Goal: Information Seeking & Learning: Learn about a topic

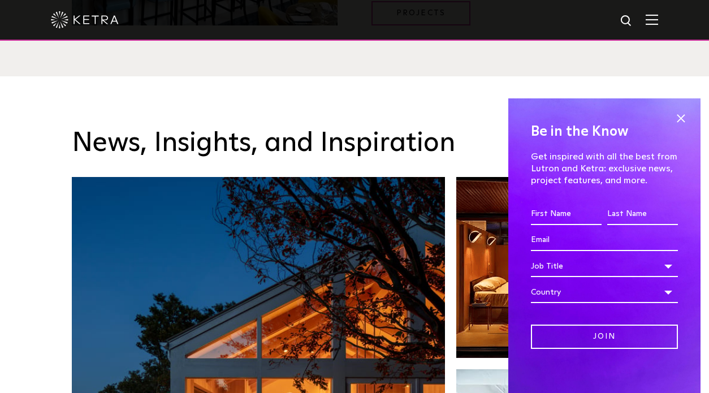
scroll to position [1639, 0]
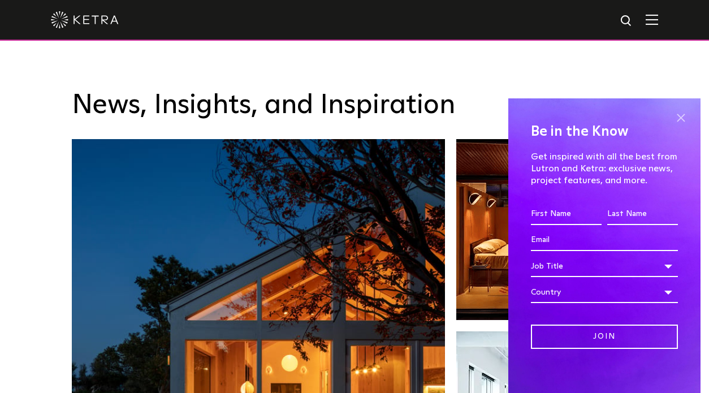
click at [672, 111] on span at bounding box center [680, 118] width 17 height 17
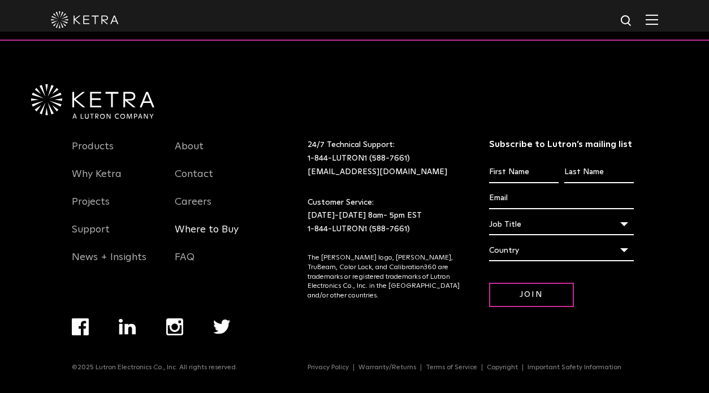
scroll to position [2377, 0]
click at [84, 227] on link "Support" at bounding box center [91, 236] width 38 height 26
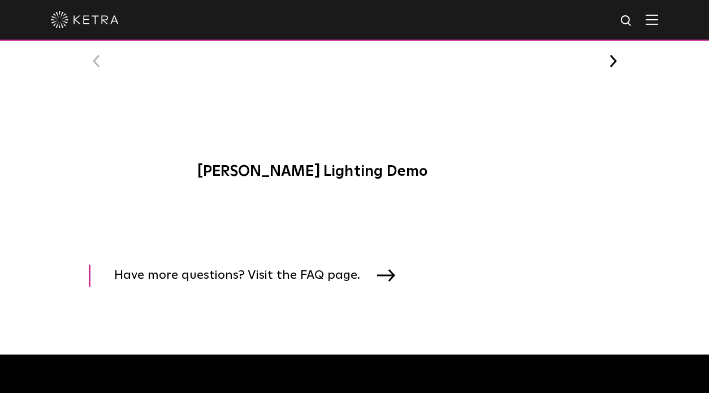
scroll to position [1583, 0]
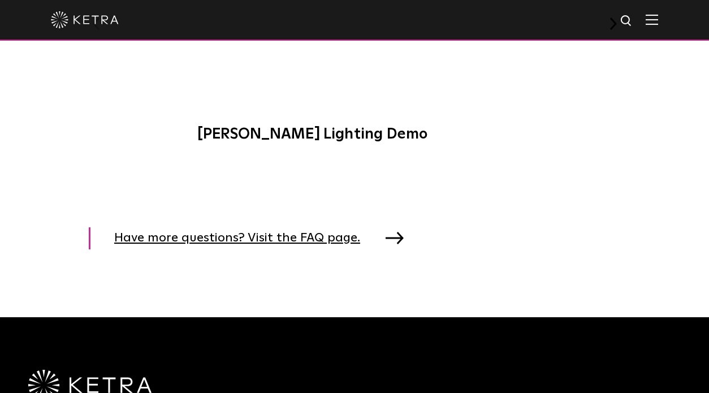
click at [152, 242] on span "Have more questions? Visit the FAQ page." at bounding box center [245, 238] width 263 height 22
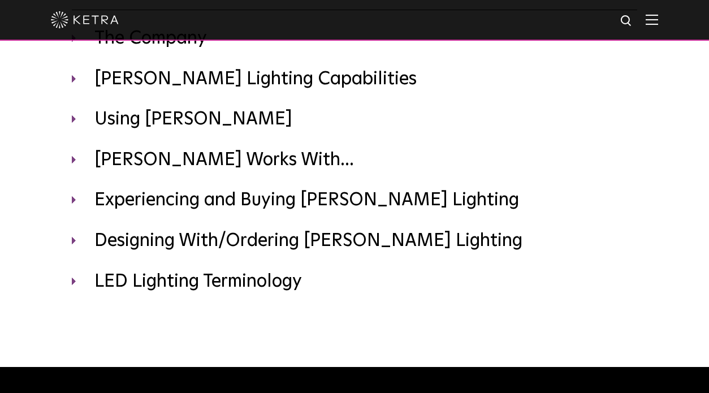
scroll to position [126, 0]
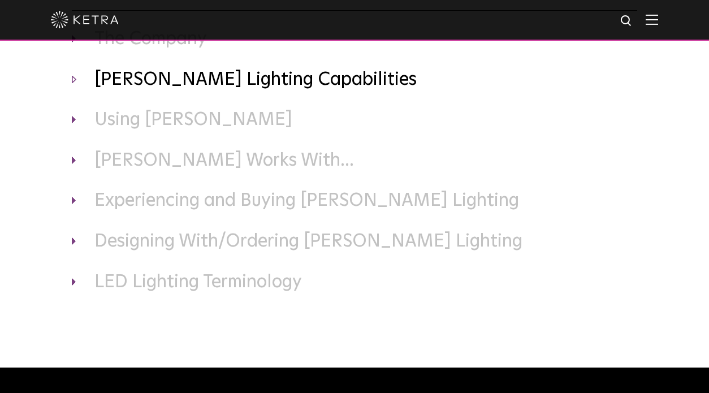
click at [134, 90] on h3 "Ketra Lighting Capabilities" at bounding box center [354, 80] width 565 height 24
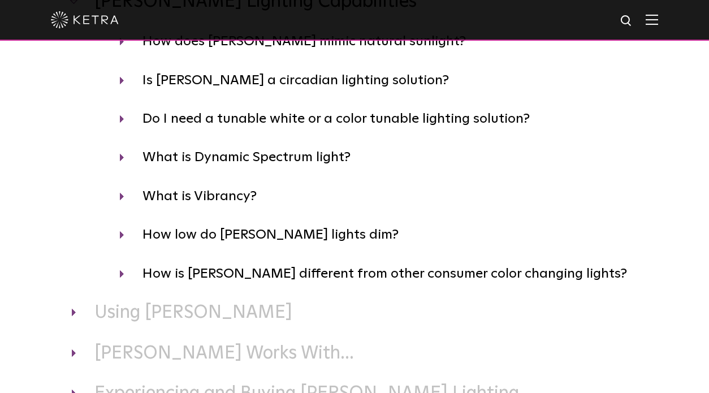
scroll to position [409, 0]
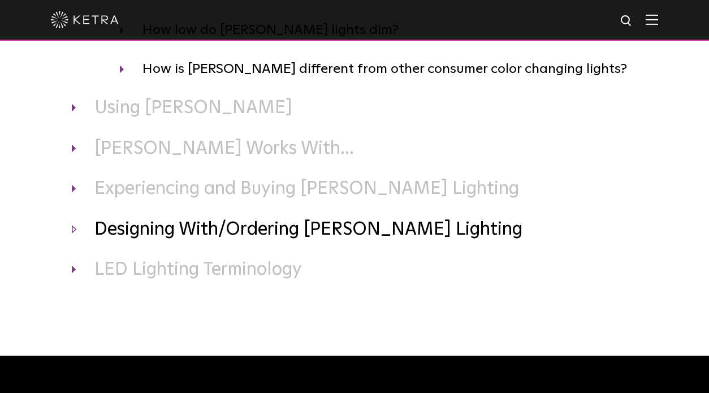
click at [363, 233] on h3 "Designing With/Ordering Ketra Lighting" at bounding box center [354, 230] width 565 height 24
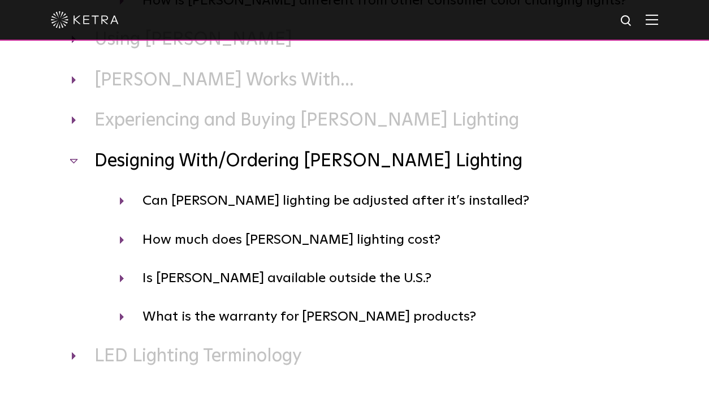
scroll to position [296, 0]
